Goal: Information Seeking & Learning: Stay updated

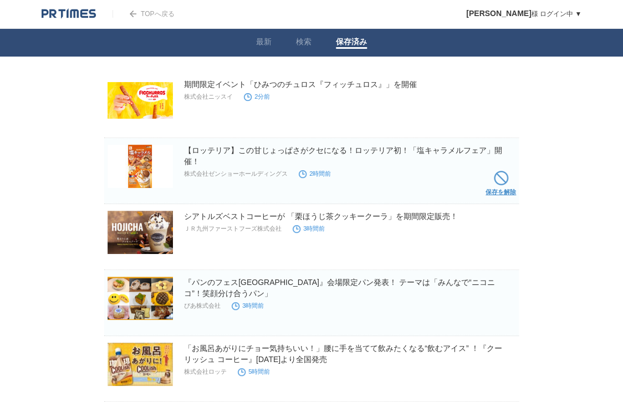
click at [502, 179] on span at bounding box center [501, 178] width 14 height 14
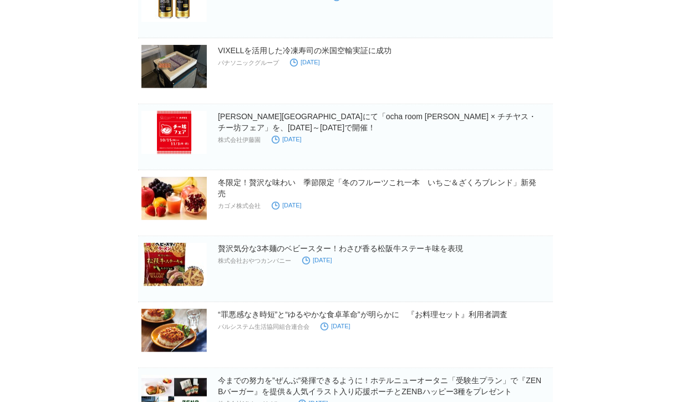
scroll to position [444, 0]
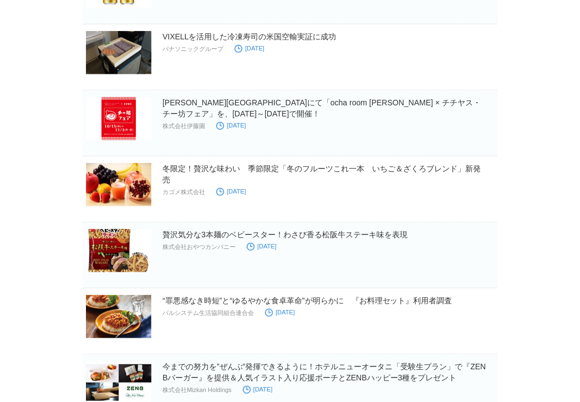
click at [547, 193] on body "TOPへ戻る 三部　綾子 様 ログイン中 ▼ プレスリリース受信設定 フォロー 除外リスト アカウント設定 閲覧履歴 退会手続き PR TIMESサイトへ戻る…" at bounding box center [290, 246] width 580 height 1381
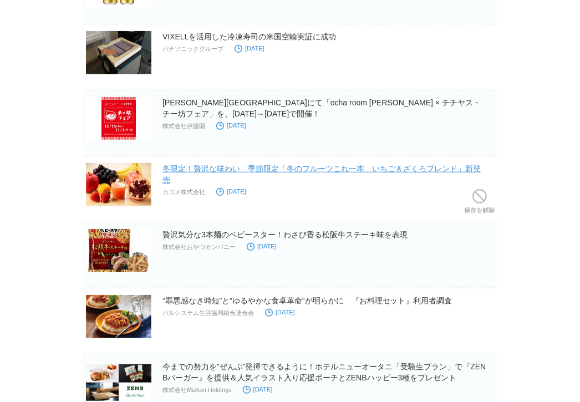
click at [416, 164] on link "冬限定！贅沢な味わい　季節限定「冬のフルーツこれ一本　いちご＆ざくろブレンド」新発売" at bounding box center [321, 174] width 318 height 20
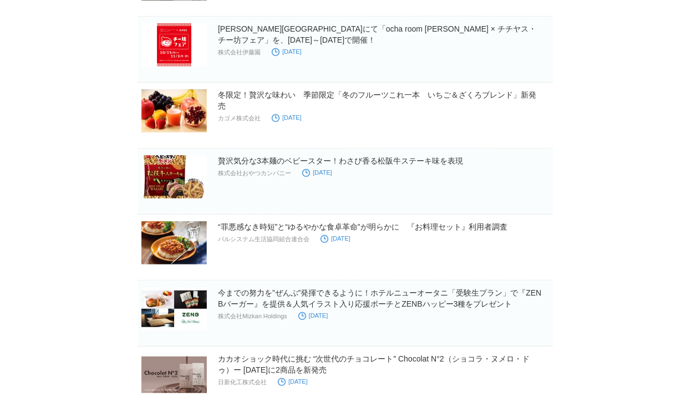
click at [591, 237] on body "TOPへ戻る 三部　綾子 様 ログイン中 ▼ プレスリリース受信設定 フォロー 除外リスト アカウント設定 閲覧履歴 退会手続き PR TIMESサイトへ戻る…" at bounding box center [345, 173] width 691 height 1381
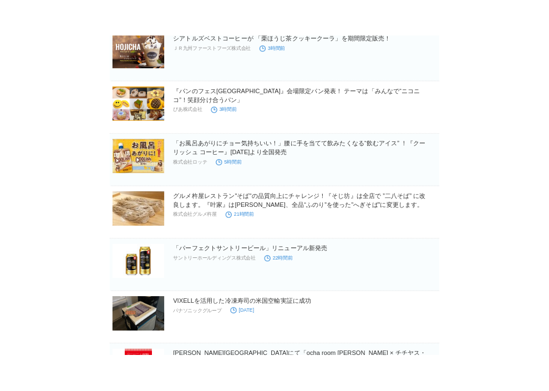
scroll to position [0, 0]
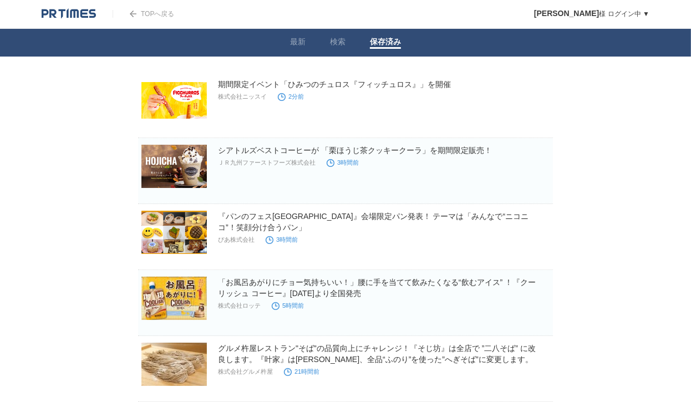
click at [531, 175] on span at bounding box center [535, 178] width 14 height 14
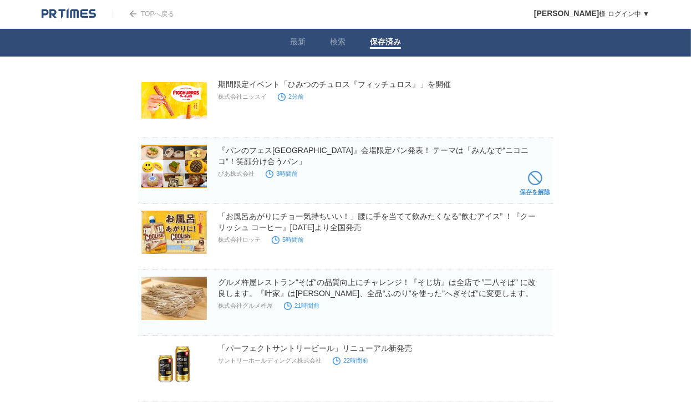
click at [532, 174] on span at bounding box center [535, 178] width 14 height 14
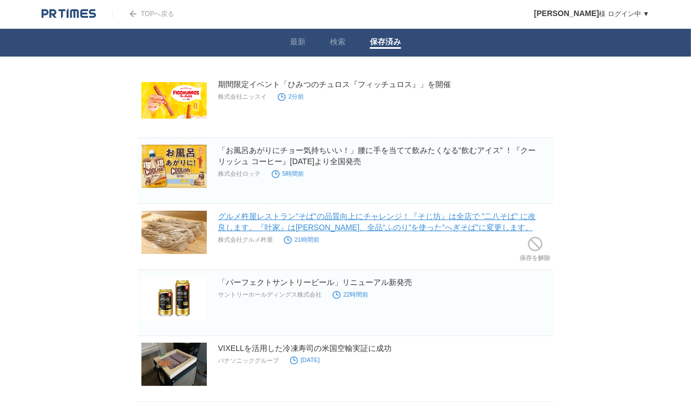
click at [404, 224] on link "グルメ杵屋レストラン"そば"の品質向上にチャレンジ！『そじ坊』は全店で ”二八そば” に改良します。『叶家』は順次、全品“ふのり”を使った”へぎそば”に変更し…" at bounding box center [377, 222] width 318 height 20
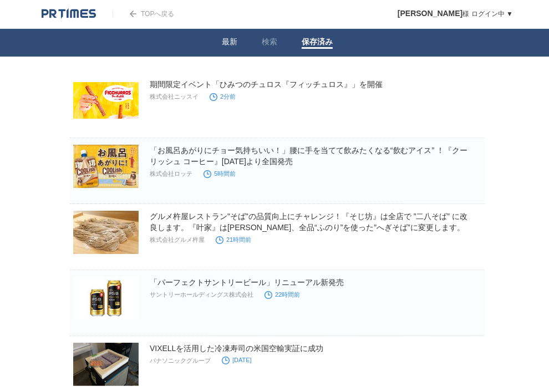
click at [226, 44] on link "最新" at bounding box center [230, 43] width 16 height 12
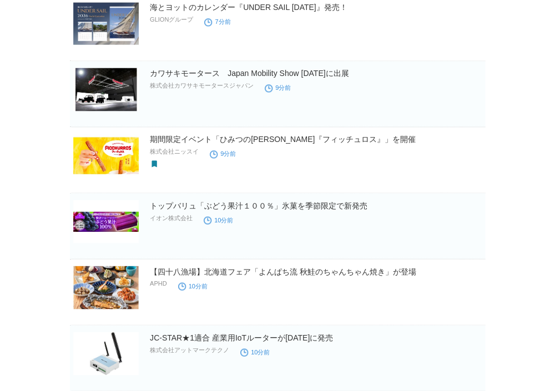
scroll to position [444, 0]
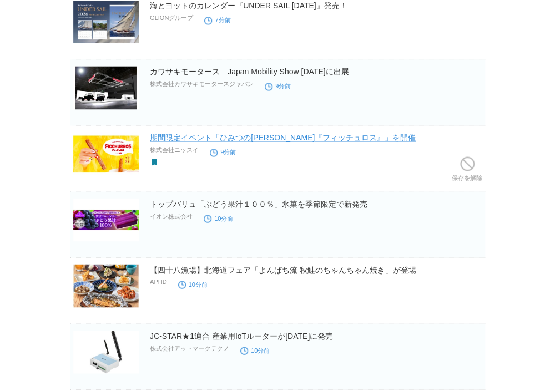
click at [231, 141] on link "期間限定イベント「ひみつのチュロス『フィッチュロス』」を開催" at bounding box center [283, 137] width 266 height 9
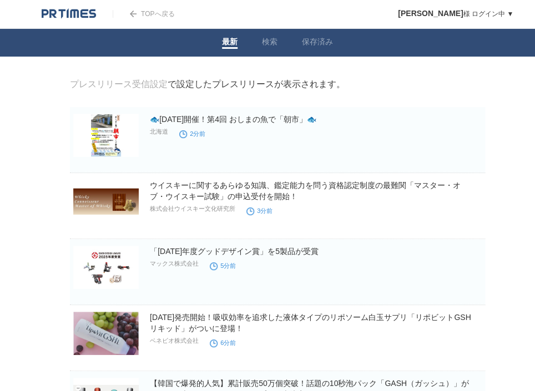
click at [75, 15] on img at bounding box center [69, 13] width 54 height 11
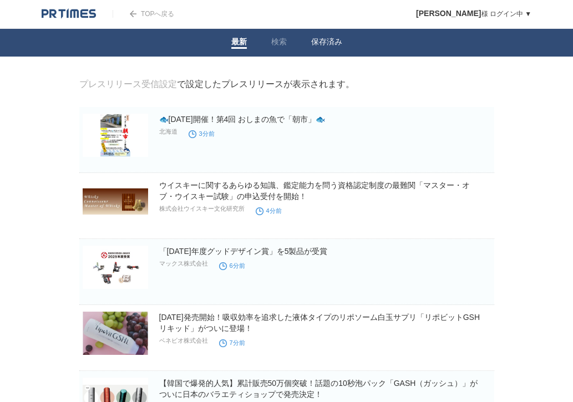
click at [334, 44] on link "保存済み" at bounding box center [326, 43] width 31 height 12
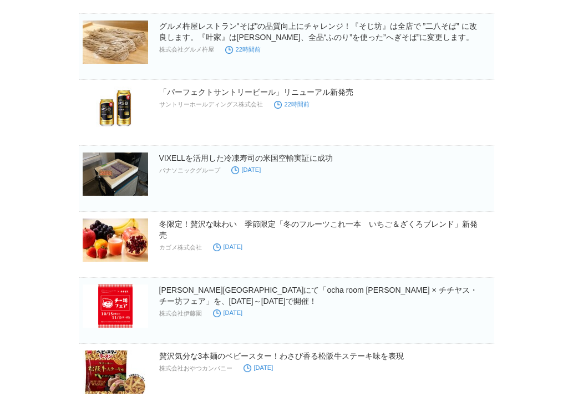
scroll to position [148, 0]
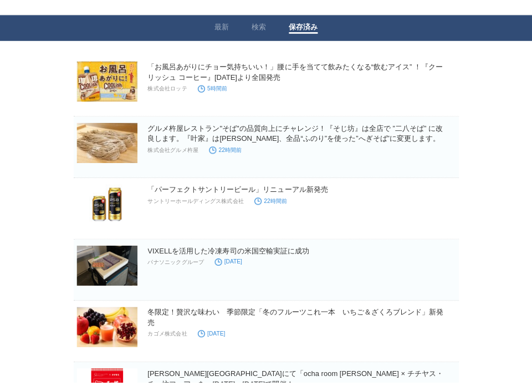
scroll to position [0, 0]
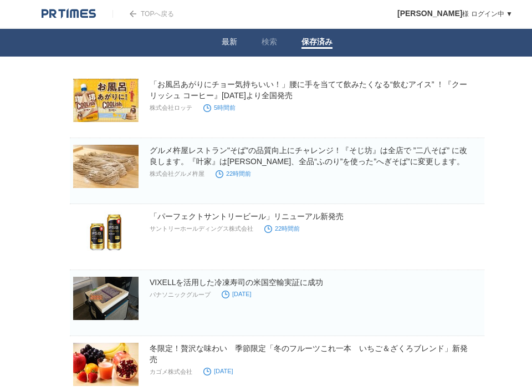
click at [231, 37] on link "最新" at bounding box center [230, 43] width 16 height 12
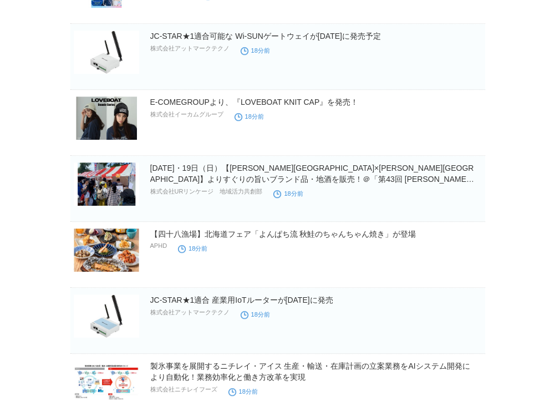
scroll to position [1035, 0]
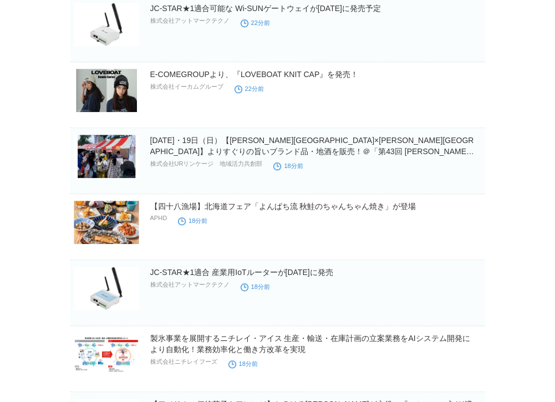
click at [543, 288] on body "TOPへ戻る 三部　綾子 様 ログイン中 ▼ プレスリリース受信設定 フォロー 除外リスト アカウント設定 閲覧履歴 退会手続き PR TIMESサイトへ戻る…" at bounding box center [277, 366] width 555 height 2802
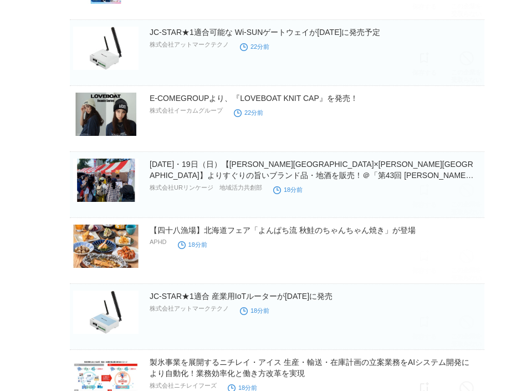
scroll to position [887, 0]
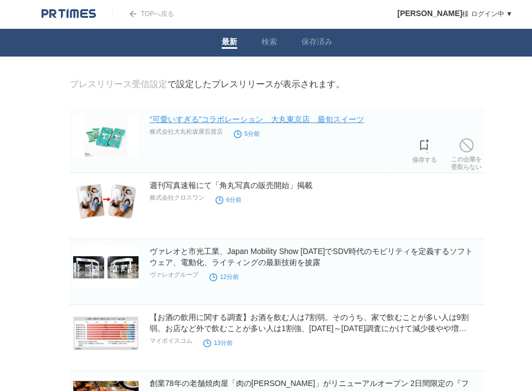
click at [221, 122] on link "“可愛いすぎる”コラボレーション　大丸東京店　最旬スイーツ" at bounding box center [257, 119] width 215 height 9
